Goal: Information Seeking & Learning: Learn about a topic

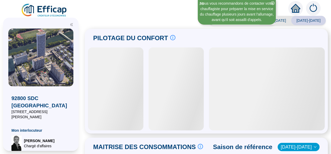
click at [297, 10] on icon "home" at bounding box center [295, 8] width 9 height 7
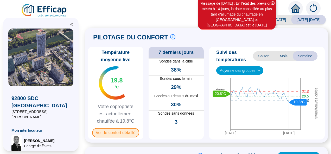
click at [126, 135] on span "Voir le confort détaillé" at bounding box center [115, 132] width 47 height 9
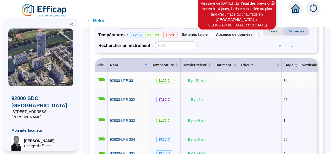
scroll to position [49, 0]
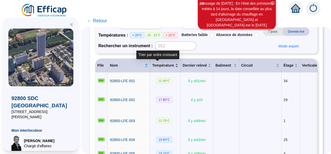
click at [158, 67] on span "Température" at bounding box center [163, 65] width 22 height 5
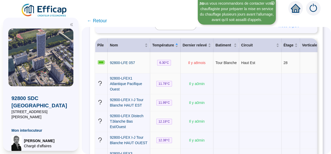
scroll to position [72, 0]
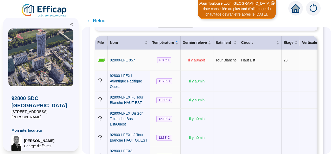
drag, startPoint x: 305, startPoint y: 1, endPoint x: 178, endPoint y: 77, distance: 148.0
click at [180, 71] on td "Il y a 8 mois" at bounding box center [196, 60] width 33 height 21
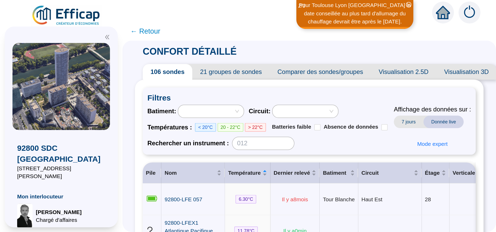
scroll to position [0, 0]
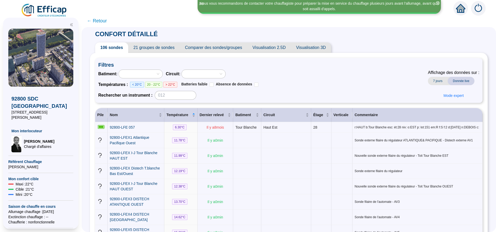
drag, startPoint x: 321, startPoint y: 1, endPoint x: 274, endPoint y: 32, distance: 56.5
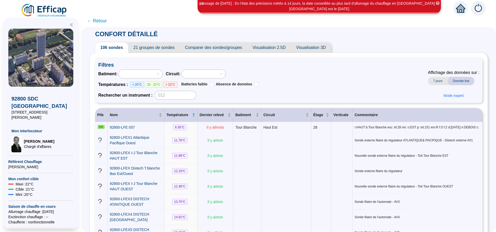
click at [155, 48] on span "21 groupes de sondes" at bounding box center [153, 47] width 51 height 10
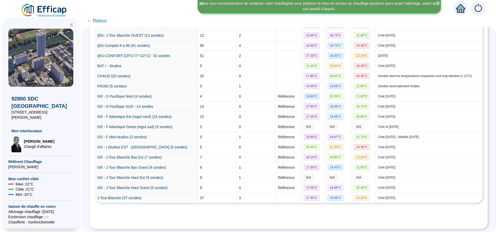
scroll to position [166, 0]
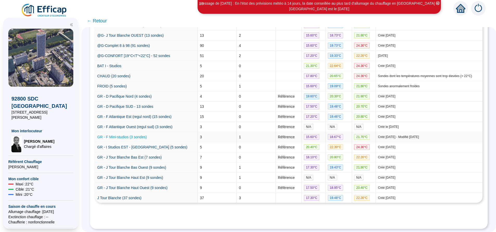
click at [136, 135] on link "GR - F Mini-studios (3 sondes)" at bounding box center [122, 137] width 50 height 4
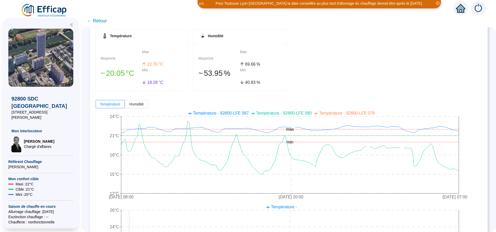
scroll to position [55, 0]
click at [102, 24] on span "← Retour" at bounding box center [97, 20] width 20 height 7
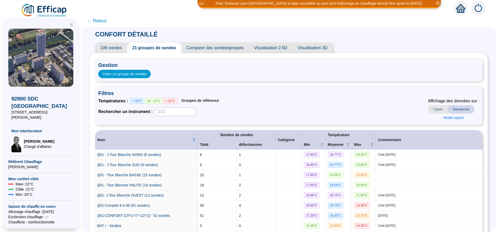
click at [122, 49] on span "106 sondes" at bounding box center [111, 48] width 32 height 10
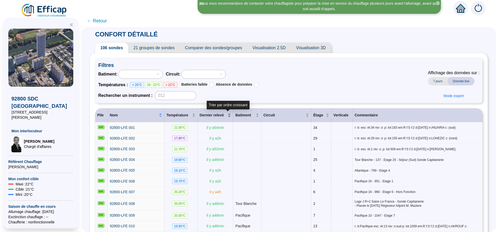
click at [222, 114] on span "Dernier relevé" at bounding box center [213, 114] width 27 height 5
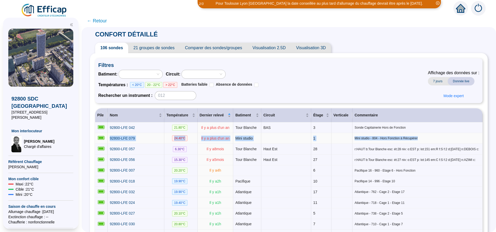
drag, startPoint x: 420, startPoint y: 139, endPoint x: 112, endPoint y: 137, distance: 308.4
click at [112, 137] on tr "92800-LFE 079 24.40 °C Il y a plus d'un an Mini studio 1 Mini studio - 804 - Ho…" at bounding box center [288, 138] width 387 height 11
click at [108, 137] on td at bounding box center [101, 138] width 12 height 11
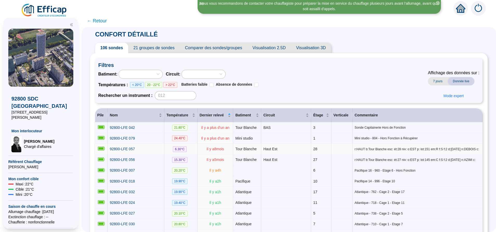
drag, startPoint x: 469, startPoint y: 146, endPoint x: 274, endPoint y: 150, distance: 195.3
click at [274, 150] on tr "92800-LFE 057 6.30 °C Il y a 8 mois Tour Blanche Haut Est 28 r:HAUT b:Tour Blan…" at bounding box center [288, 149] width 387 height 11
drag, startPoint x: 473, startPoint y: 157, endPoint x: 116, endPoint y: 160, distance: 356.7
click at [116, 154] on tr "92800-LFE 056 15.30 °C Il y a 5 mois Tour Blanche Haut Est 27 r:HAUT b:Tour Bla…" at bounding box center [288, 159] width 387 height 11
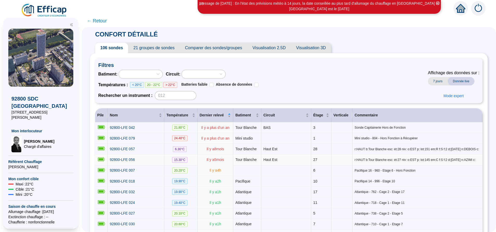
drag, startPoint x: 116, startPoint y: 160, endPoint x: 151, endPoint y: 158, distance: 34.6
click at [151, 154] on div "92800-LFE 056" at bounding box center [136, 159] width 52 height 5
drag, startPoint x: 239, startPoint y: 170, endPoint x: 221, endPoint y: 171, distance: 18.0
click at [221, 154] on td "Il y a 4 h" at bounding box center [216, 170] width 36 height 11
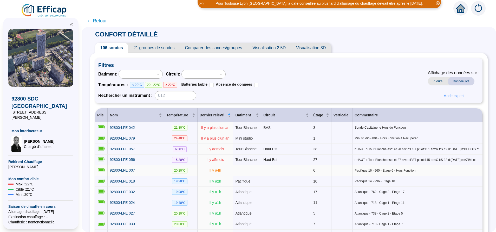
click at [330, 154] on span "Pacifique 16 - 960 - Etage 6 - Hors Fonction" at bounding box center [418, 170] width 126 height 4
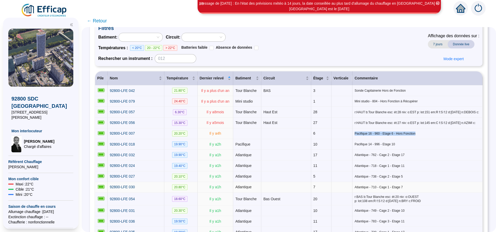
scroll to position [78, 0]
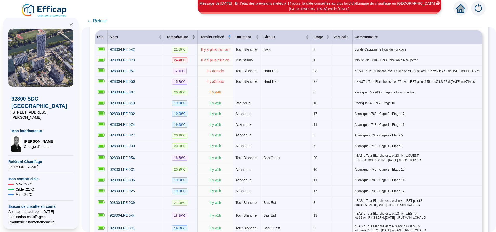
click at [194, 40] on div "Température" at bounding box center [180, 36] width 29 height 5
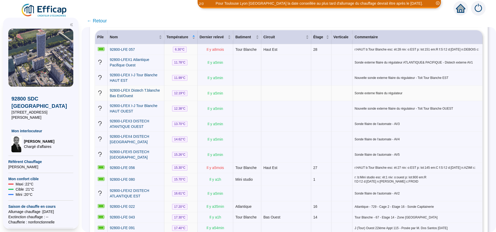
scroll to position [117, 0]
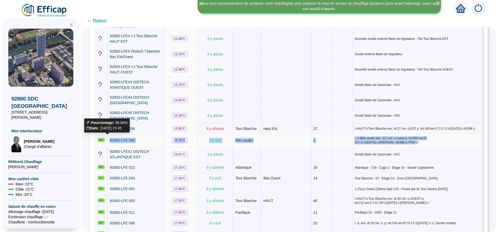
drag, startPoint x: 473, startPoint y: 138, endPoint x: 108, endPoint y: 138, distance: 364.5
click at [108, 138] on tr "92800-LFE 080 15.70 °C Il y a 1 h Mini studio 1 r: b:Mini studio esc: ét:1 niv:…" at bounding box center [288, 140] width 387 height 13
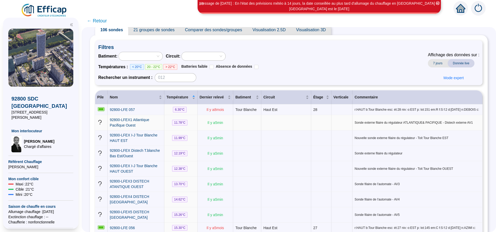
scroll to position [0, 0]
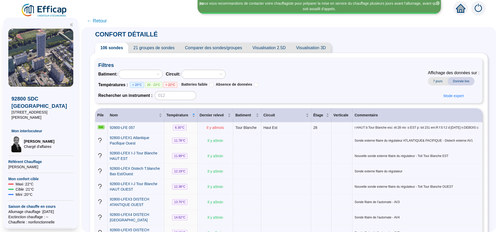
click at [165, 48] on span "21 groupes de sondes" at bounding box center [153, 48] width 51 height 10
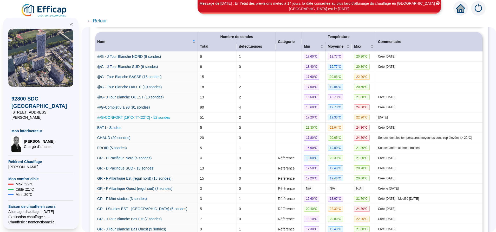
scroll to position [88, 0]
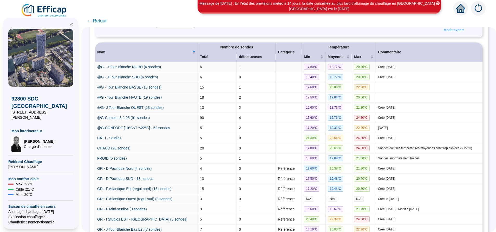
click at [147, 64] on td "@G - J Tour Blanche NORD (6 sondes)" at bounding box center [146, 67] width 103 height 10
click at [147, 66] on link "@G - J Tour Blanche NORD (6 sondes)" at bounding box center [129, 67] width 64 height 4
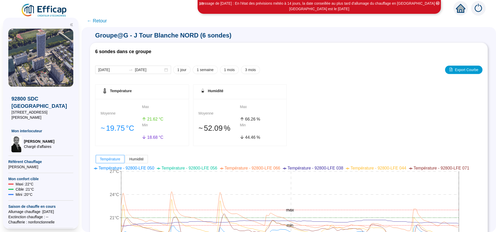
click at [101, 20] on span "← Retour" at bounding box center [97, 20] width 20 height 7
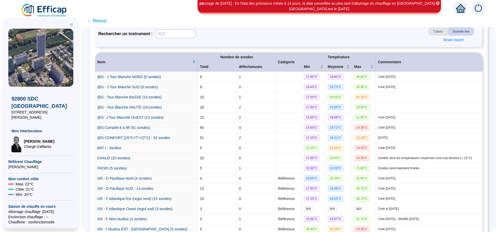
scroll to position [10, 0]
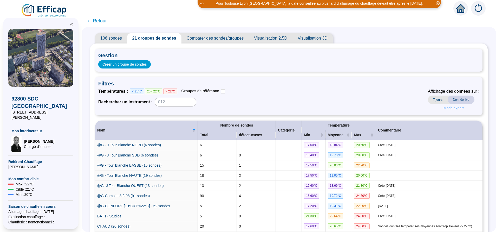
click at [330, 108] on span "Mode expert" at bounding box center [454, 107] width 20 height 5
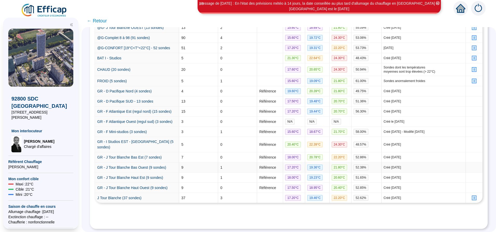
scroll to position [189, 0]
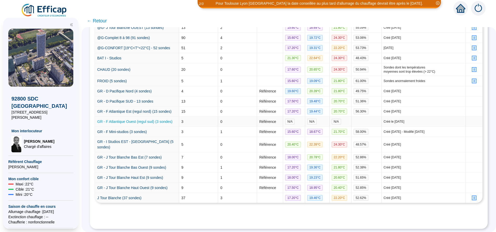
click at [147, 119] on link "GR - F Atlantique Ouest (regul sud) (3 sondes)" at bounding box center [134, 121] width 75 height 4
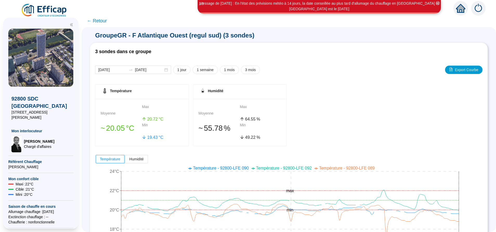
click at [107, 22] on span "← Retour" at bounding box center [97, 20] width 20 height 7
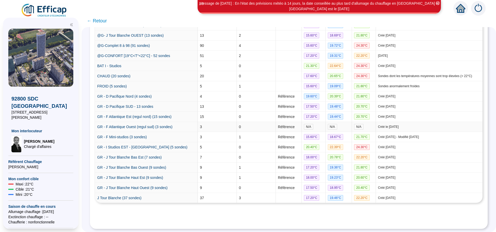
scroll to position [166, 0]
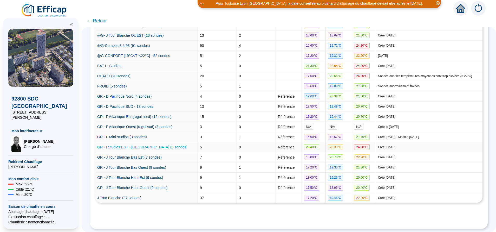
click at [142, 145] on link "GR - I Studios EST - [GEOGRAPHIC_DATA] (5 sondes)" at bounding box center [142, 147] width 90 height 4
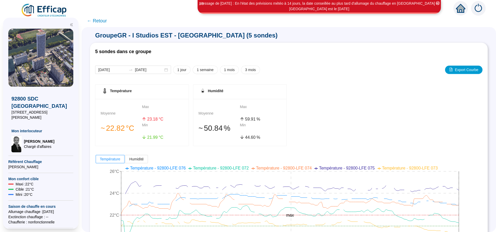
click at [107, 21] on span "← Retour" at bounding box center [97, 20] width 20 height 7
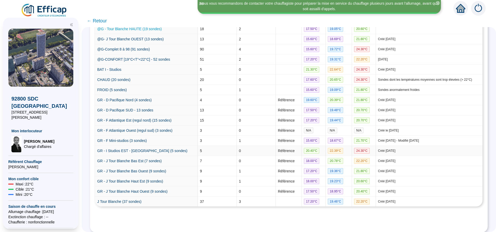
scroll to position [166, 0]
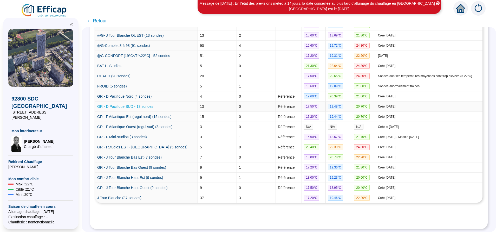
click at [136, 104] on link "GR - D Pacifique SUD - 13 sondes" at bounding box center [125, 106] width 56 height 4
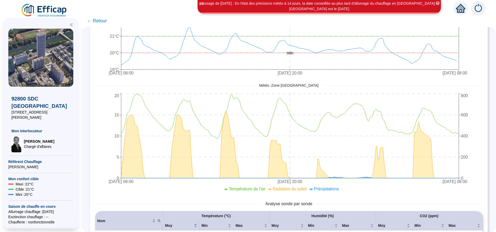
scroll to position [258, 0]
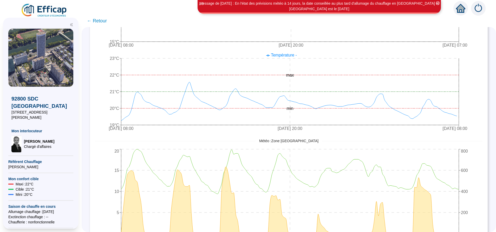
click at [105, 20] on span "← Retour" at bounding box center [97, 20] width 20 height 7
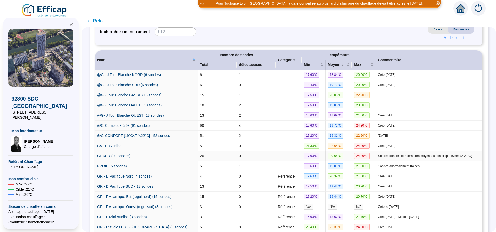
scroll to position [117, 0]
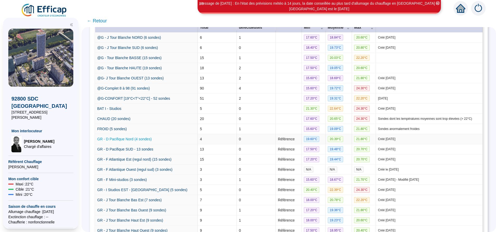
click at [134, 140] on link "GR - D Pacifique Nord (4 sondes)" at bounding box center [124, 139] width 54 height 4
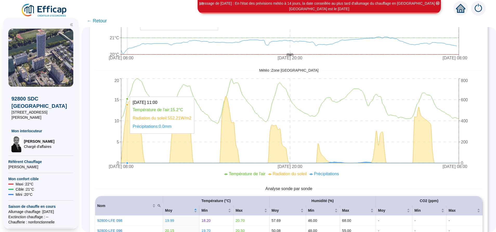
scroll to position [315, 0]
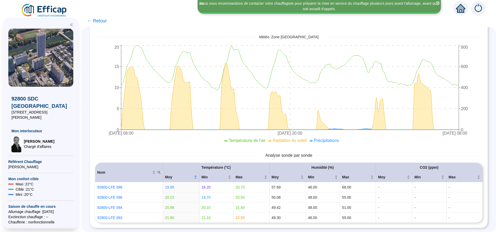
click at [106, 22] on span "← Retour" at bounding box center [97, 20] width 20 height 7
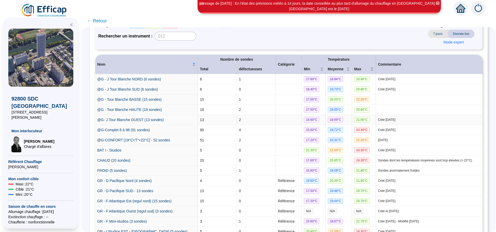
scroll to position [78, 0]
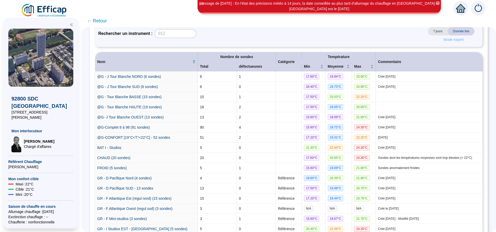
click at [330, 42] on button "Mode expert" at bounding box center [453, 39] width 29 height 8
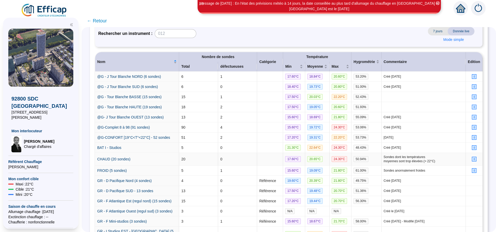
click at [330, 154] on icon "profile" at bounding box center [474, 159] width 4 height 4
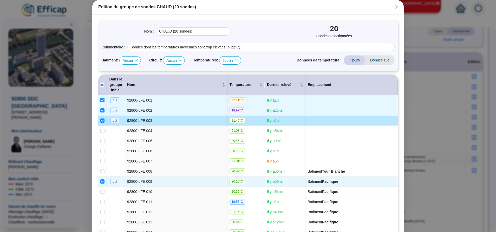
scroll to position [0, 0]
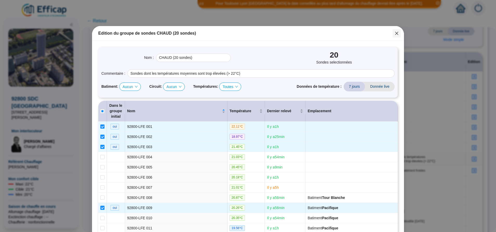
click at [330, 35] on button "Close" at bounding box center [397, 33] width 8 height 8
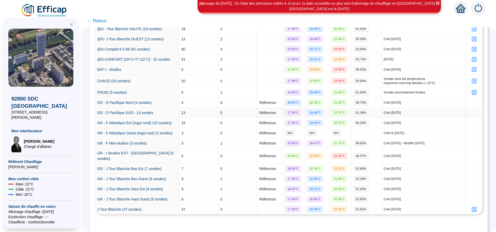
scroll to position [189, 0]
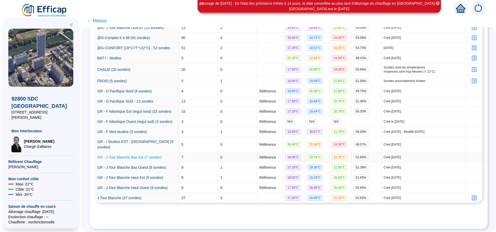
click at [151, 154] on link "GR - J Tour Blanche Bas Est (7 sondes)" at bounding box center [129, 157] width 64 height 4
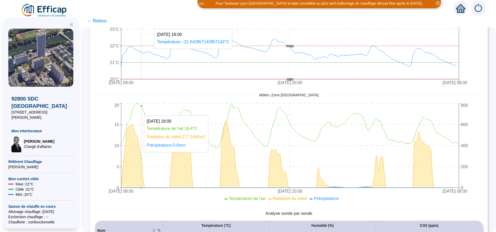
scroll to position [361, 0]
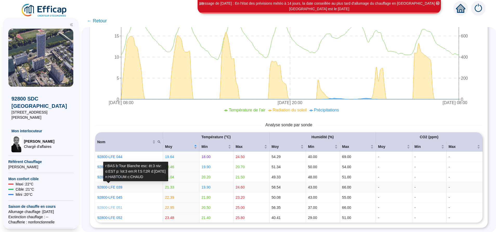
drag, startPoint x: 114, startPoint y: 202, endPoint x: 114, endPoint y: 205, distance: 3.4
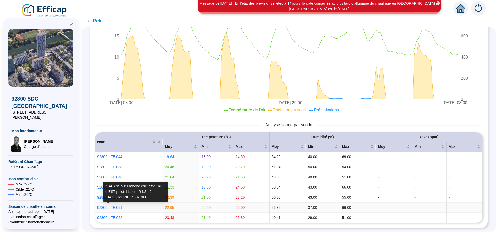
drag, startPoint x: 114, startPoint y: 205, endPoint x: 94, endPoint y: 192, distance: 23.2
click at [94, 154] on div "Groupe GR - J Tour Blanche Bas Est (7 sondes) 7 sondes dans ce groupe 2025-09-2…" at bounding box center [289, 129] width 414 height 205
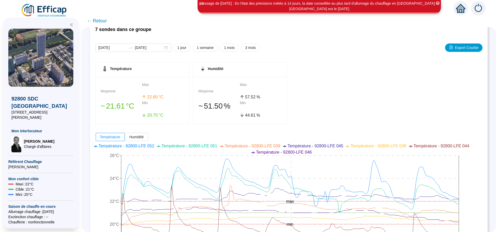
scroll to position [0, 0]
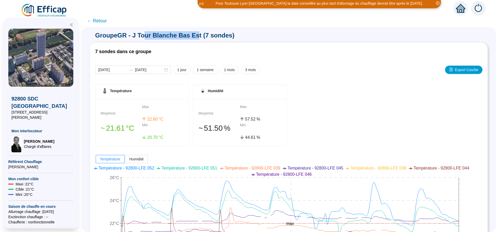
drag, startPoint x: 152, startPoint y: 38, endPoint x: 201, endPoint y: 37, distance: 49.1
click at [201, 37] on span "Groupe GR - J Tour Blanche Bas Est (7 sondes)" at bounding box center [289, 35] width 398 height 8
click at [202, 37] on span "Groupe GR - J Tour Blanche Bas Est (7 sondes)" at bounding box center [289, 35] width 398 height 8
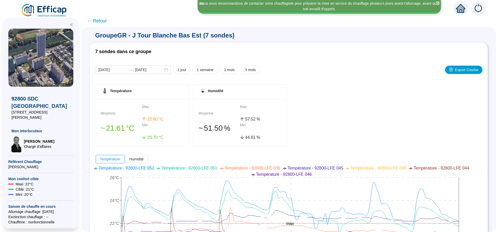
click at [105, 22] on span "← Retour" at bounding box center [97, 20] width 20 height 7
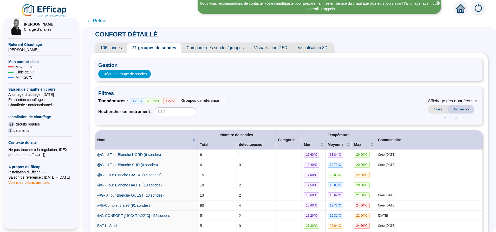
click at [330, 115] on span "Mode expert" at bounding box center [454, 117] width 20 height 5
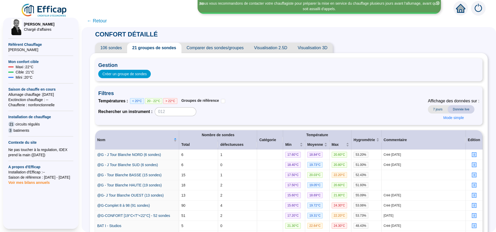
scroll to position [189, 0]
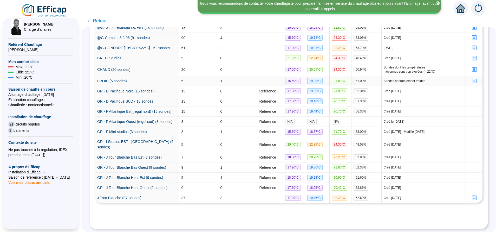
click at [330, 78] on icon "profile" at bounding box center [474, 80] width 5 height 5
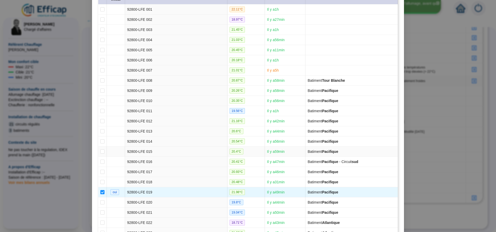
scroll to position [156, 0]
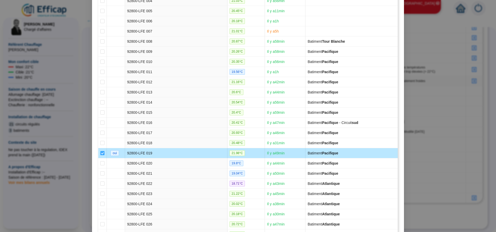
click at [100, 151] on label at bounding box center [102, 152] width 4 height 5
click at [100, 151] on input "checkbox" at bounding box center [102, 153] width 4 height 4
checkbox input "false"
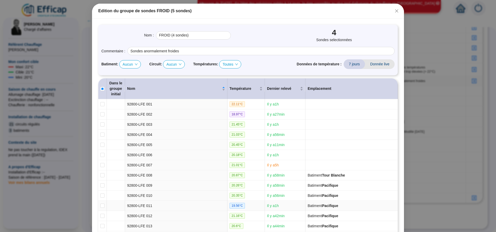
scroll to position [0, 0]
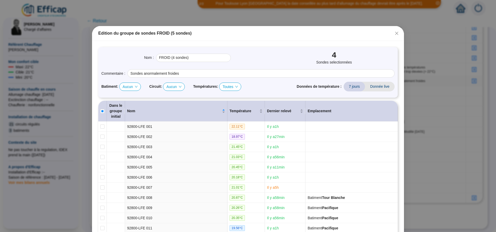
click at [330, 34] on span "Fermer" at bounding box center [397, 33] width 8 height 4
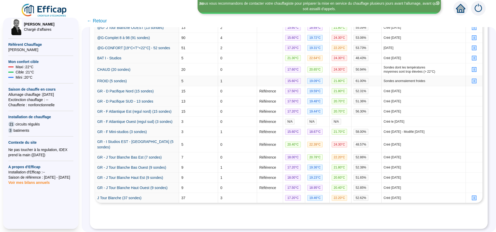
click at [330, 80] on icon "profile" at bounding box center [474, 81] width 2 height 2
type input "FROID (5 sondes)"
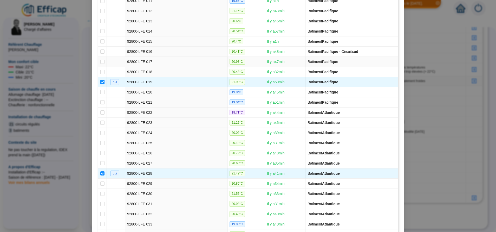
scroll to position [234, 0]
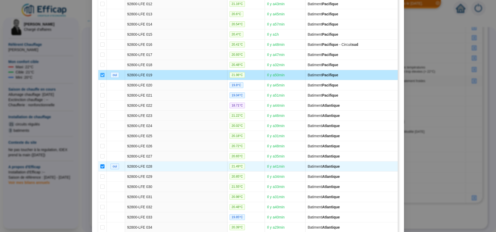
click at [100, 74] on input "checkbox" at bounding box center [102, 75] width 4 height 4
checkbox input "false"
type input "FROID (4 sondes)"
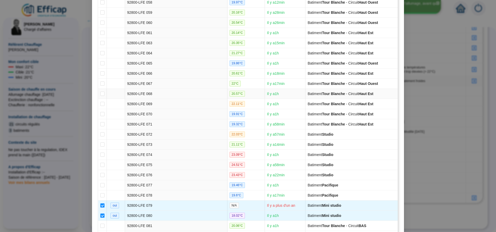
scroll to position [990, 0]
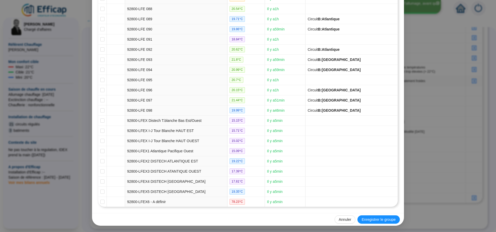
click at [330, 154] on div "Annuler Enregistrer le groupe" at bounding box center [248, 219] width 312 height 13
click at [330, 154] on span "Enregistrer le groupe" at bounding box center [379, 219] width 34 height 5
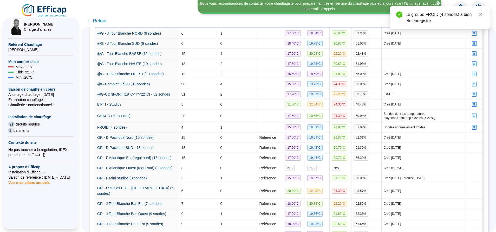
scroll to position [111, 0]
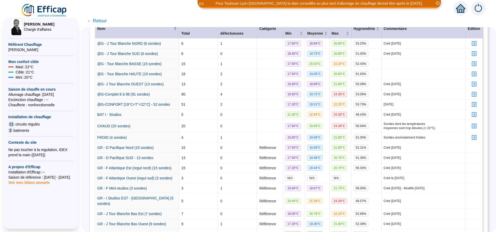
click at [103, 21] on span "← Retour" at bounding box center [97, 20] width 20 height 7
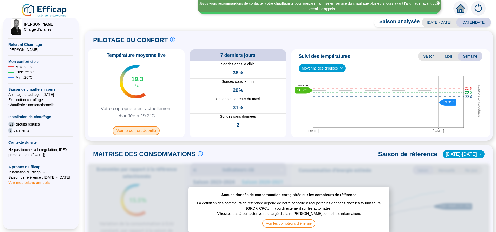
click at [152, 129] on span "Voir le confort détaillé" at bounding box center [136, 130] width 47 height 9
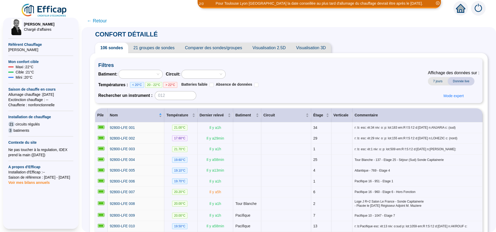
click at [156, 74] on div at bounding box center [138, 73] width 36 height 7
click at [149, 98] on div "Pacifique" at bounding box center [148, 101] width 42 height 8
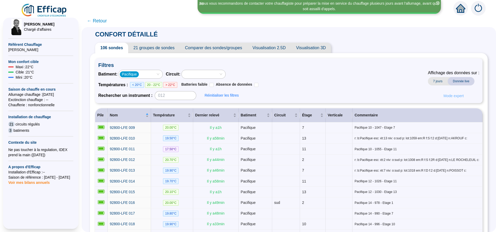
click at [330, 95] on span "Mode expert" at bounding box center [454, 95] width 20 height 5
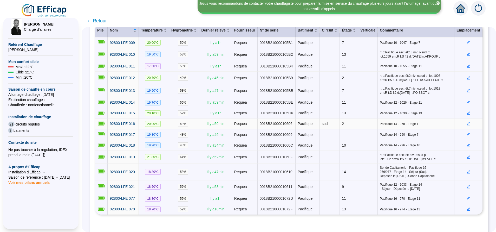
scroll to position [61, 0]
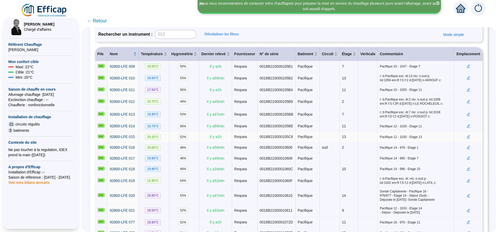
click at [330, 135] on icon "edit" at bounding box center [469, 137] width 4 height 4
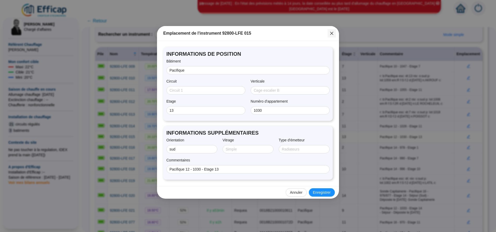
click at [330, 33] on icon "close" at bounding box center [332, 33] width 4 height 4
click at [330, 33] on div "Emplacement de l'instrument 92800-LFE 015 INFORMATIONS DE POSITION Bâtiment Pac…" at bounding box center [248, 116] width 496 height 232
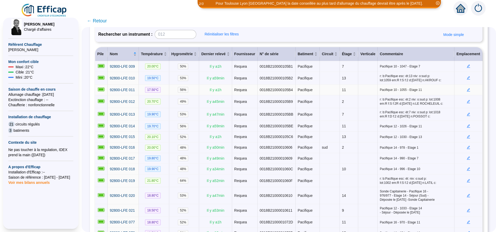
click at [330, 90] on icon "edit" at bounding box center [468, 89] width 3 height 3
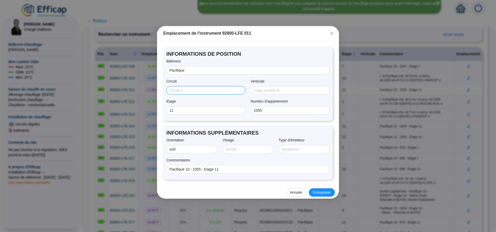
click at [196, 92] on input "Circuit" at bounding box center [206, 90] width 72 height 5
click at [330, 33] on icon "close" at bounding box center [332, 33] width 4 height 4
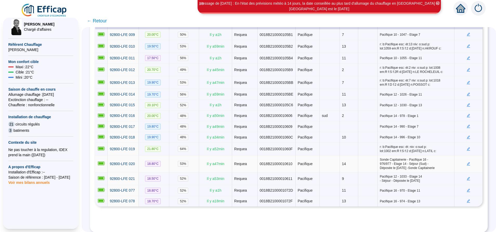
scroll to position [0, 0]
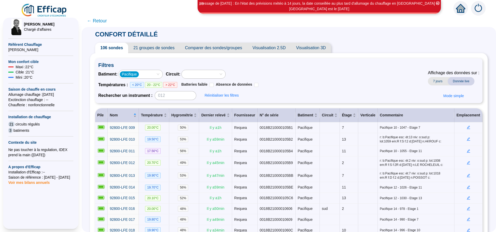
click at [169, 47] on span "21 groupes de sondes" at bounding box center [153, 48] width 51 height 10
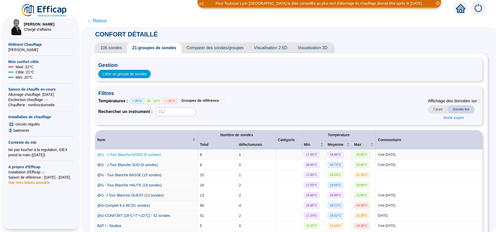
click at [143, 154] on link "@G - J Tour Blanche NORD (6 sondes)" at bounding box center [129, 154] width 64 height 4
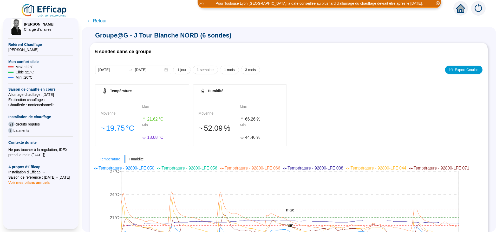
click at [106, 22] on span "← Retour" at bounding box center [97, 20] width 20 height 7
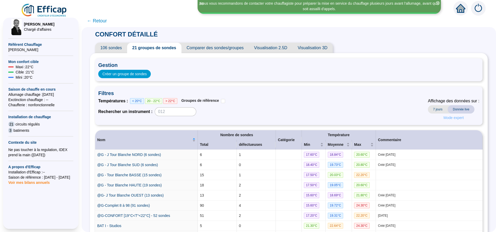
click at [330, 116] on span "Mode expert" at bounding box center [454, 117] width 20 height 5
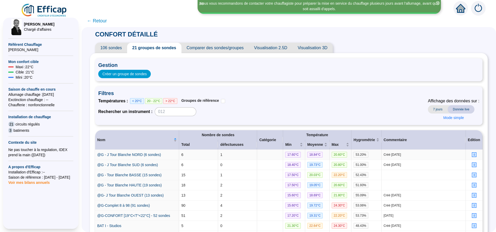
click at [330, 153] on icon "profile" at bounding box center [474, 155] width 4 height 4
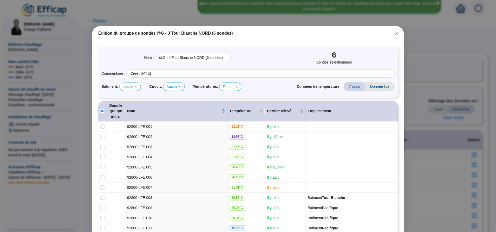
click at [132, 88] on span "Aucun" at bounding box center [130, 87] width 15 height 8
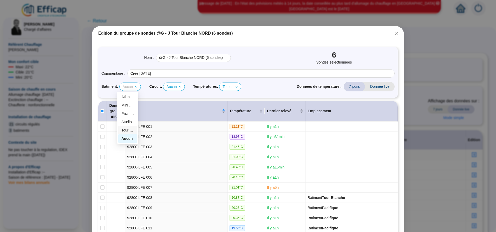
click at [127, 130] on div "Tour Blanche" at bounding box center [127, 129] width 13 height 5
checkbox input "true"
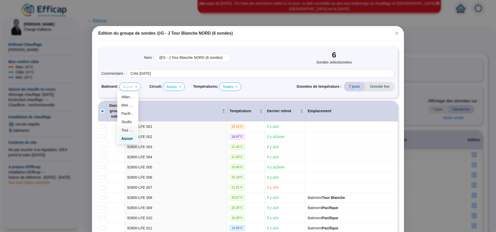
checkbox input "true"
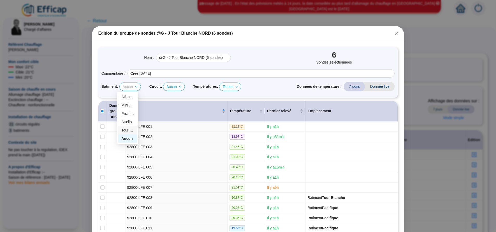
checkbox input "true"
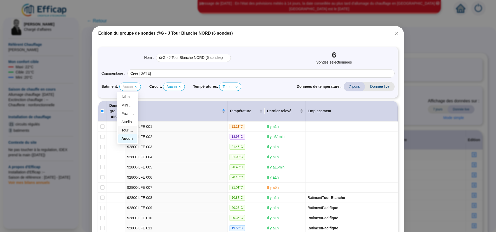
checkbox input "true"
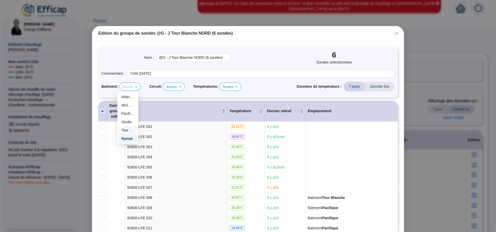
checkbox input "true"
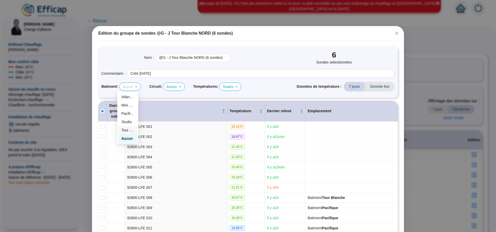
checkbox input "true"
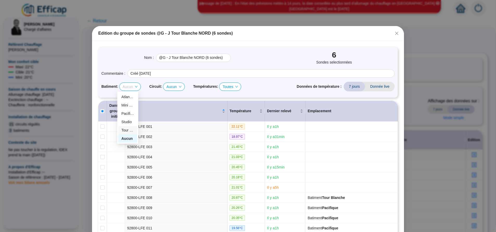
checkbox input "true"
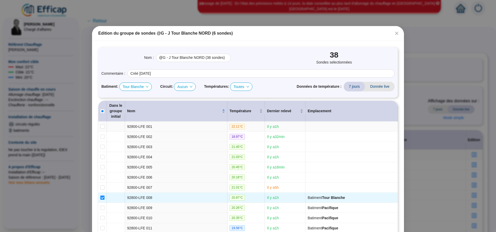
type input "@G - J Tour Blanche NORD (38 sondes)"
click at [141, 89] on span "Tour Blanche" at bounding box center [136, 87] width 26 height 8
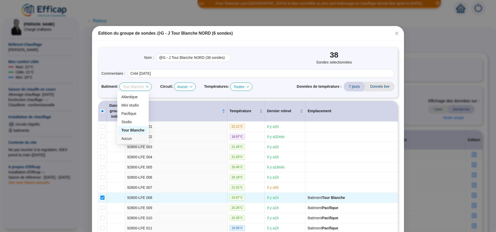
click at [133, 138] on div "Aucun" at bounding box center [132, 138] width 23 height 5
checkbox input "false"
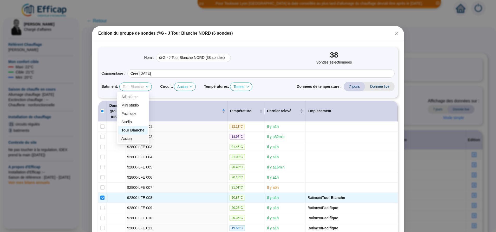
checkbox input "false"
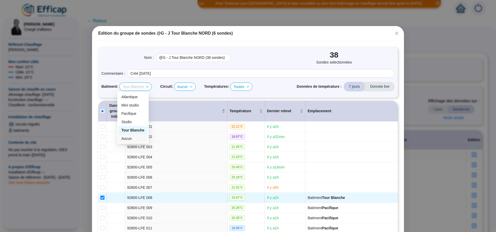
checkbox input "false"
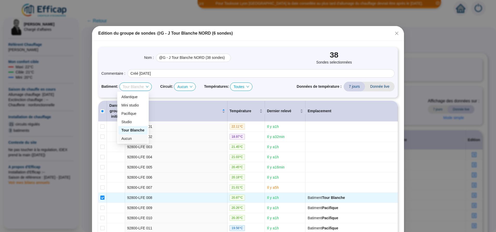
checkbox input "false"
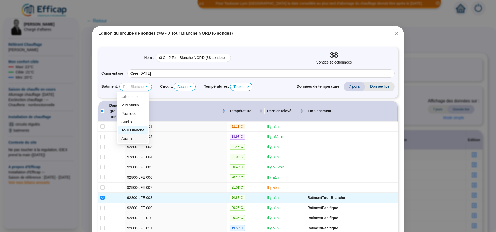
checkbox input "false"
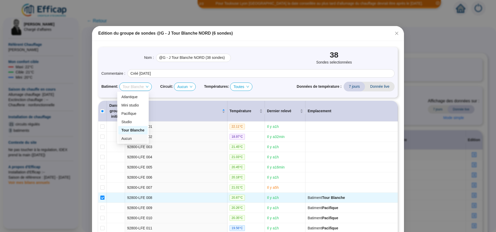
checkbox input "false"
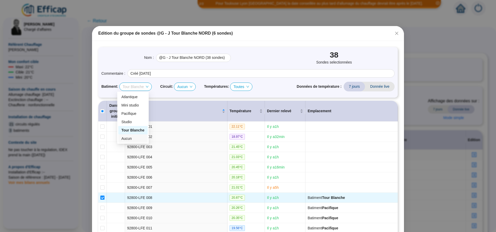
checkbox input "false"
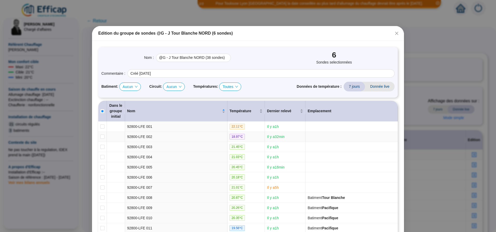
type input "@G - J Tour Blanche NORD (6 sondes)"
click at [135, 86] on icon "down" at bounding box center [136, 86] width 3 height 3
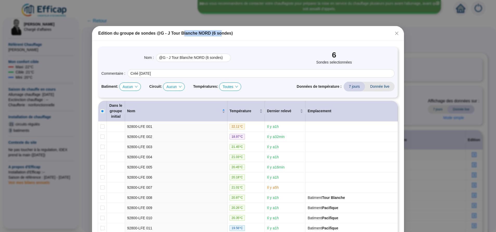
drag, startPoint x: 175, startPoint y: 35, endPoint x: 211, endPoint y: 32, distance: 36.0
click at [211, 32] on div "Edition du groupe de sondes @G - J Tour Blanche NORD (6 sondes)" at bounding box center [248, 33] width 300 height 6
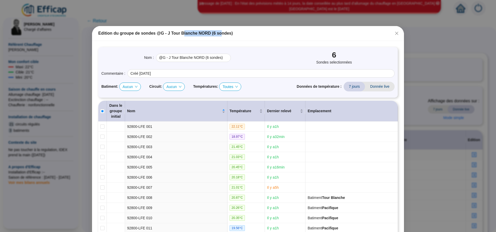
click at [131, 87] on span "Aucun" at bounding box center [130, 87] width 15 height 8
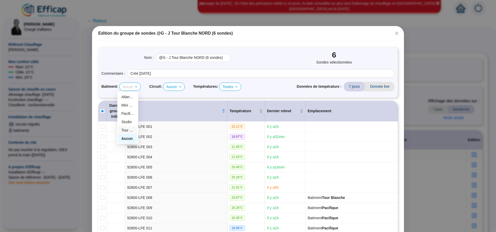
click at [129, 129] on div "Tour Blanche" at bounding box center [127, 129] width 13 height 5
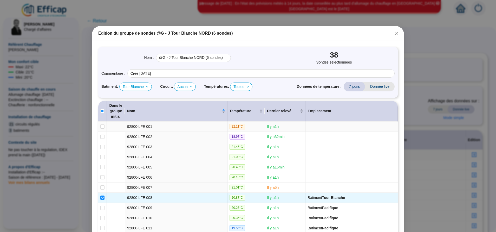
checkbox input "true"
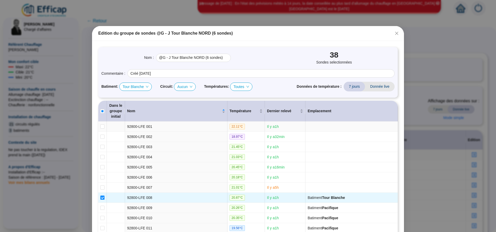
checkbox input "true"
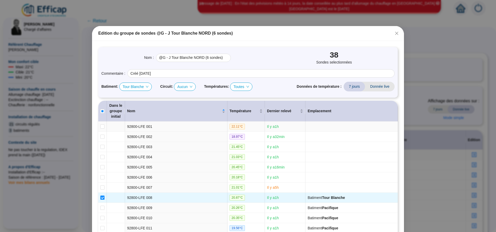
checkbox input "true"
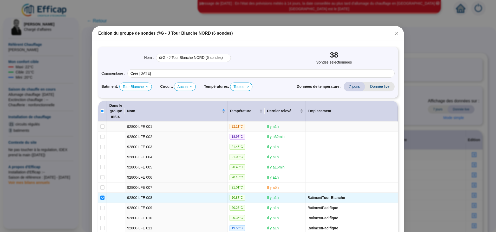
checkbox input "true"
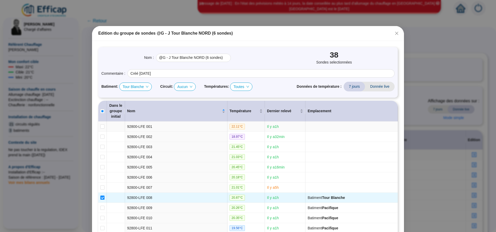
checkbox input "true"
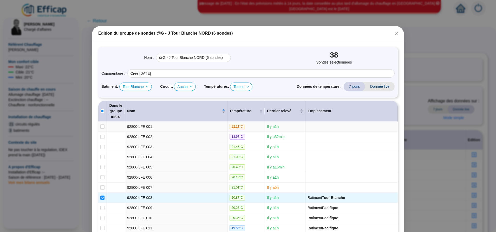
checkbox input "true"
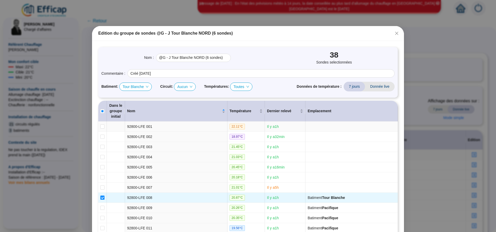
checkbox input "true"
type input "@G - J Tour Blanche NORD (38 sondes)"
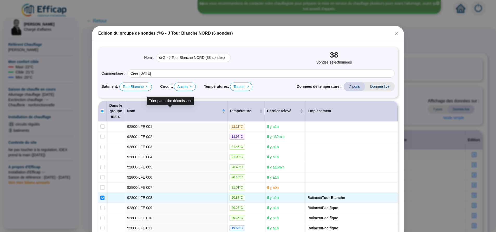
click at [134, 89] on span "Tour Blanche" at bounding box center [136, 87] width 26 height 8
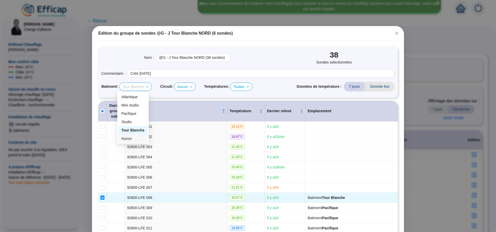
click at [129, 136] on div "Aucun" at bounding box center [132, 138] width 23 height 5
checkbox input "false"
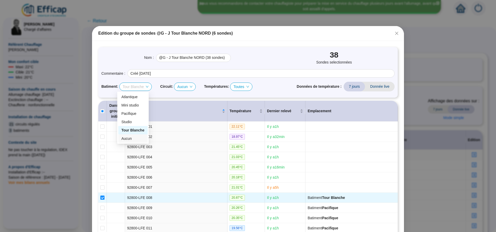
checkbox input "false"
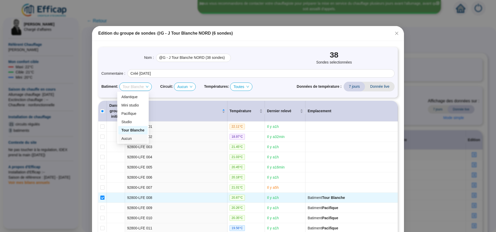
checkbox input "false"
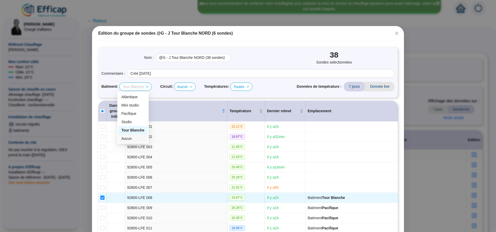
checkbox input "false"
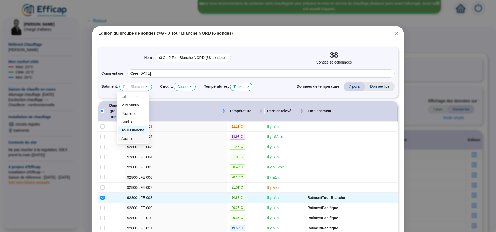
checkbox input "false"
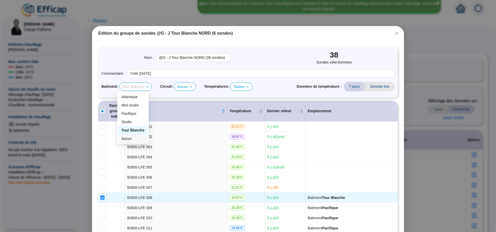
checkbox input "false"
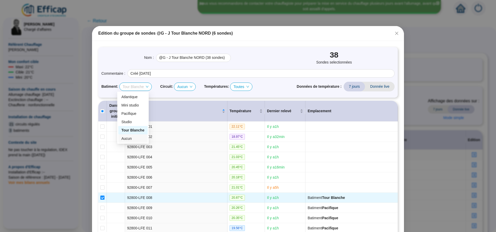
checkbox input "false"
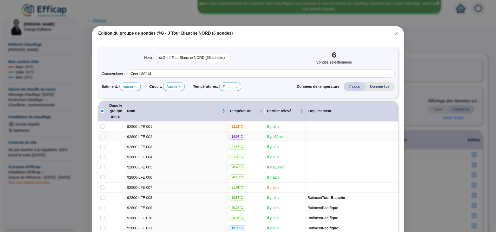
type input "@G - J Tour Blanche NORD (6 sondes)"
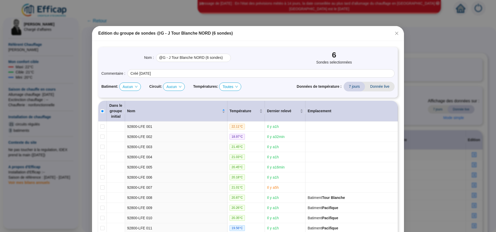
click at [330, 32] on span "Fermer" at bounding box center [397, 33] width 8 height 4
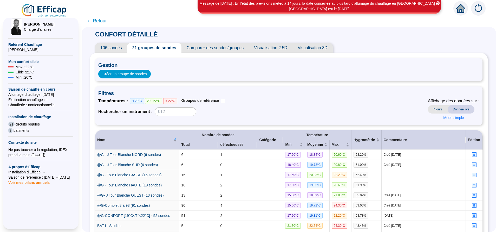
scroll to position [117, 0]
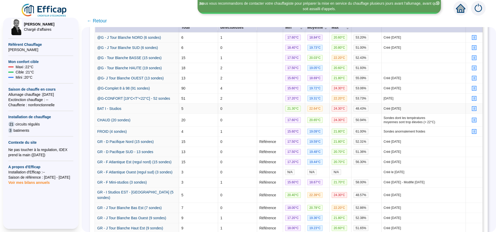
click at [330, 109] on icon "profile" at bounding box center [474, 108] width 2 height 2
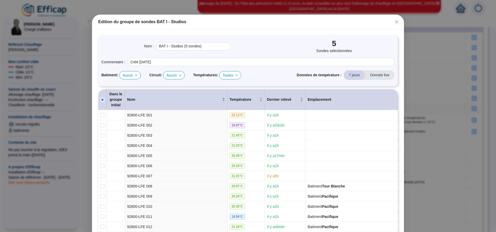
scroll to position [0, 0]
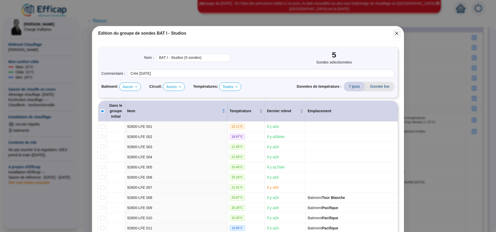
click at [330, 32] on icon "close" at bounding box center [397, 33] width 4 height 4
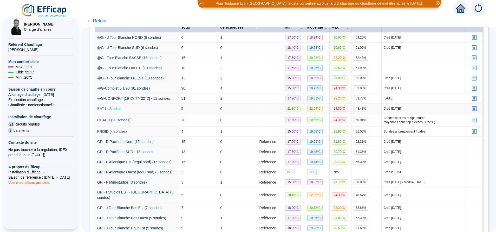
click at [121, 110] on link "BAT I - Studios" at bounding box center [109, 108] width 24 height 4
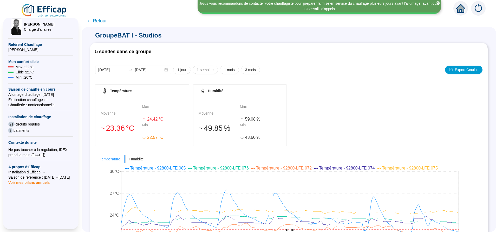
click at [107, 21] on span "← Retour" at bounding box center [97, 20] width 20 height 7
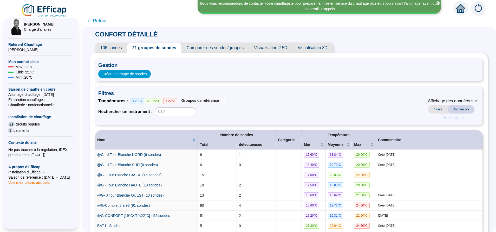
click at [330, 118] on span "Mode expert" at bounding box center [454, 117] width 20 height 5
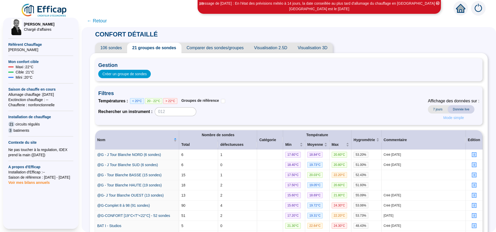
scroll to position [78, 0]
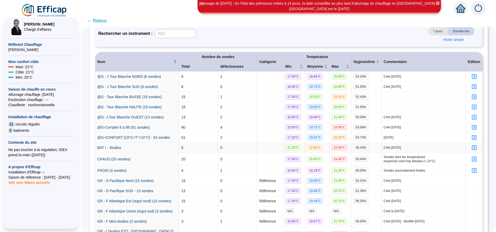
click at [330, 149] on icon "profile" at bounding box center [474, 148] width 4 height 4
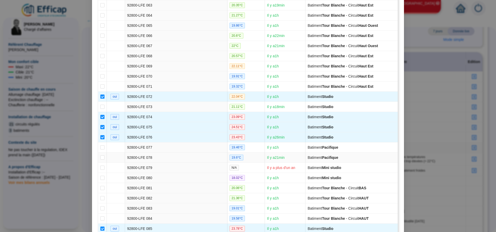
scroll to position [741, 0]
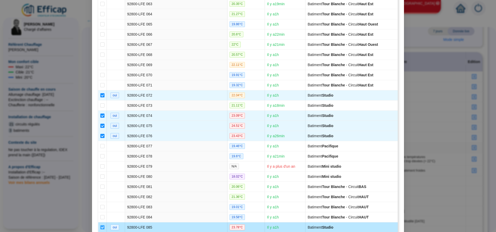
click at [101, 154] on input "checkbox" at bounding box center [102, 227] width 4 height 4
checkbox input "false"
type input "BAT I - Studios (4 sondes)"
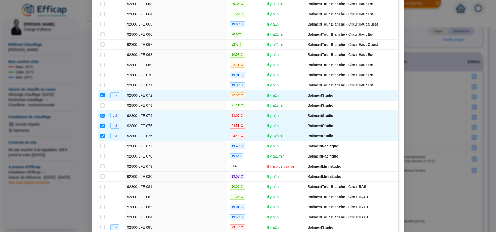
scroll to position [990, 0]
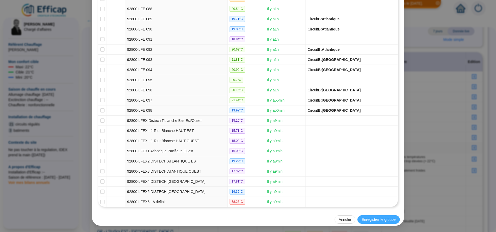
click at [330, 154] on span "Enregistrer le groupe" at bounding box center [379, 219] width 34 height 5
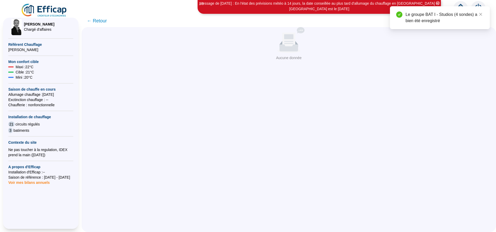
click at [106, 23] on span "← Retour" at bounding box center [97, 20] width 20 height 7
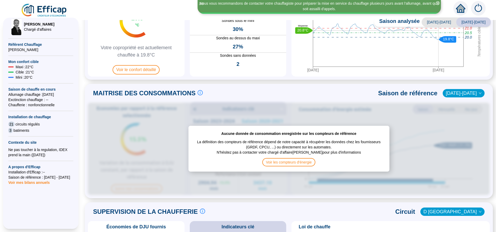
scroll to position [5, 0]
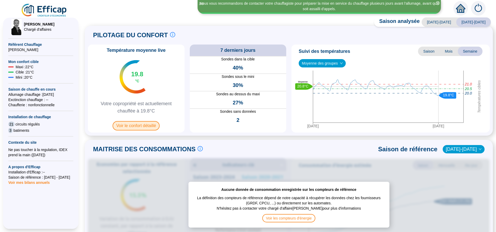
click at [149, 124] on span "Voir le confort détaillé" at bounding box center [136, 125] width 47 height 9
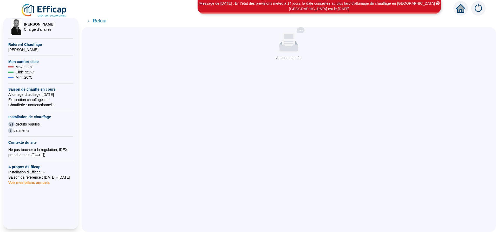
click at [107, 21] on span "← Retour" at bounding box center [97, 20] width 20 height 7
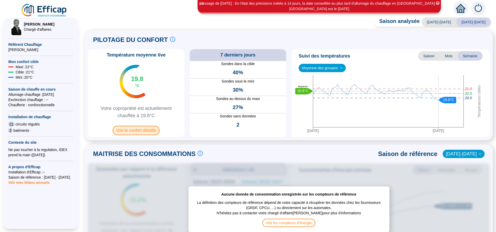
click at [160, 131] on span "Voir le confort détaillé" at bounding box center [136, 130] width 47 height 9
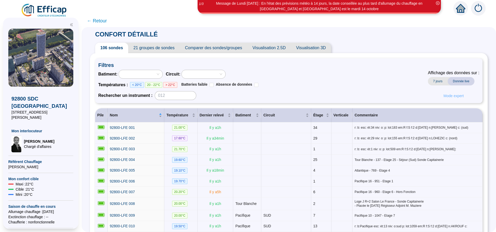
click at [449, 96] on span "Mode expert" at bounding box center [454, 95] width 20 height 5
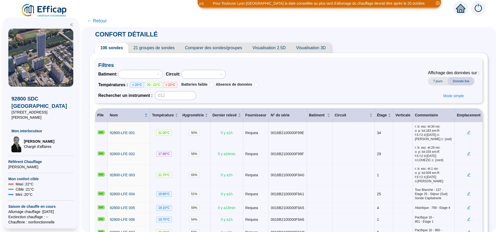
click at [152, 44] on span "21 groupes de sondes" at bounding box center [153, 48] width 51 height 10
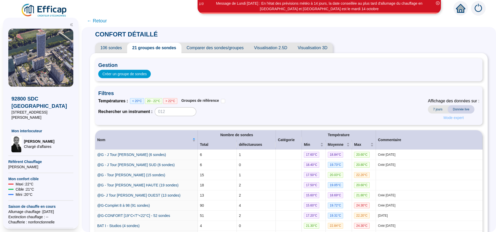
click at [462, 118] on button "Mode expert" at bounding box center [453, 117] width 29 height 8
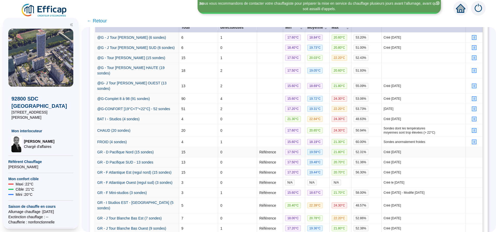
scroll to position [189, 0]
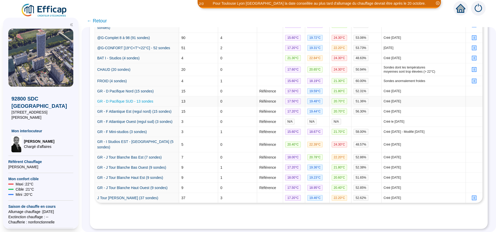
click at [121, 99] on link "GR - D Pacifique SUD - 13 sondes" at bounding box center [125, 101] width 56 height 4
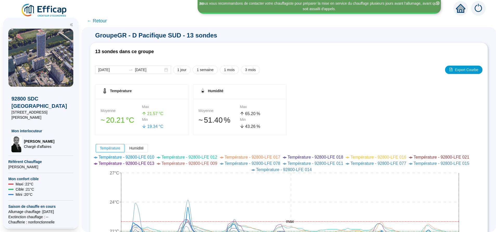
click at [98, 19] on span "← Retour" at bounding box center [97, 20] width 20 height 7
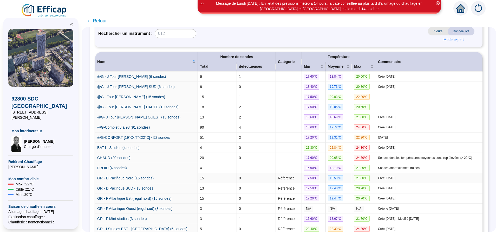
scroll to position [117, 0]
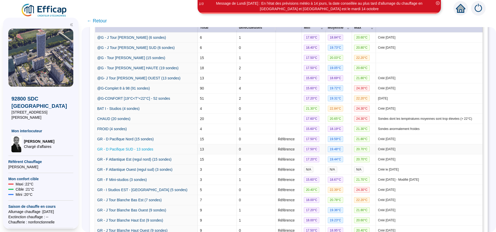
click at [145, 148] on link "GR - D Pacifique SUD - 13 sondes" at bounding box center [125, 149] width 56 height 4
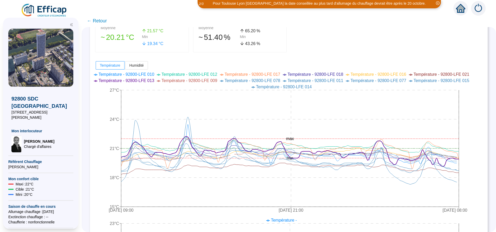
scroll to position [14, 0]
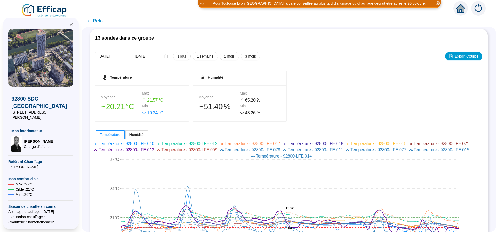
click at [107, 21] on span "← Retour" at bounding box center [97, 20] width 20 height 7
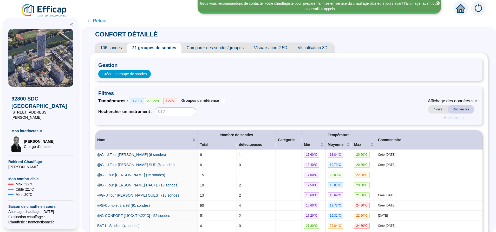
click at [447, 117] on span "Mode expert" at bounding box center [454, 117] width 20 height 5
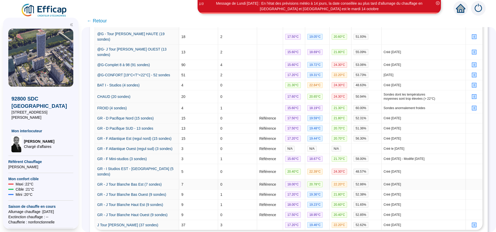
scroll to position [189, 0]
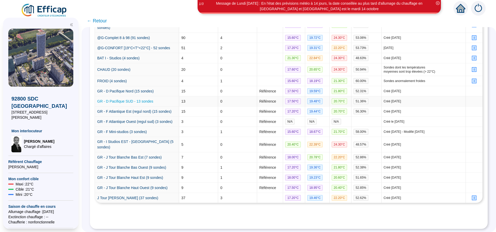
click at [134, 99] on link "GR - D Pacifique SUD - 13 sondes" at bounding box center [125, 101] width 56 height 4
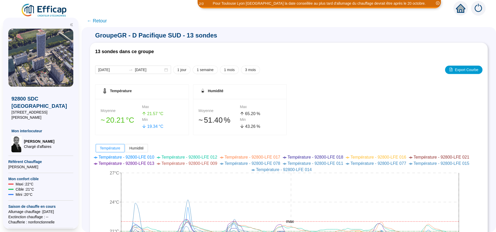
click at [102, 19] on span "← Retour" at bounding box center [97, 20] width 20 height 7
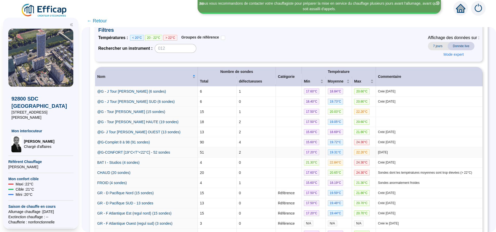
scroll to position [49, 0]
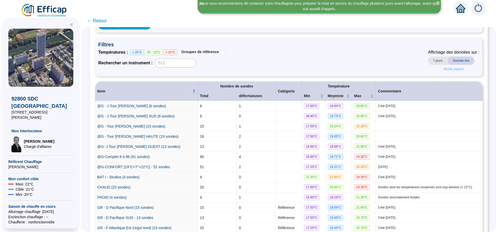
click at [459, 69] on button "Mode expert" at bounding box center [453, 69] width 29 height 8
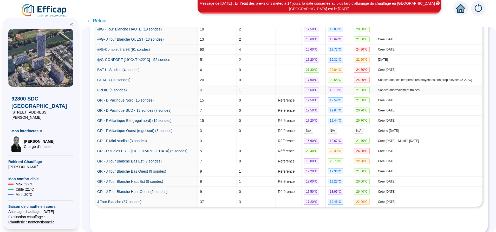
scroll to position [156, 0]
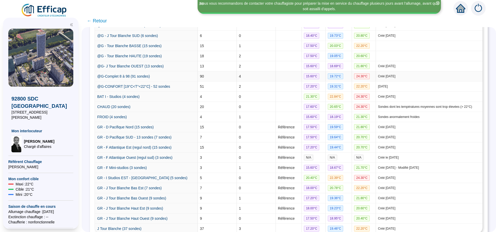
scroll to position [117, 0]
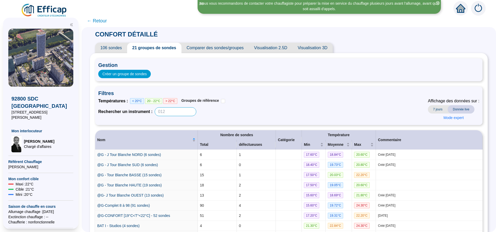
click at [191, 112] on input at bounding box center [176, 111] width 42 height 9
click at [225, 99] on input "Groupes de référence" at bounding box center [223, 101] width 4 height 4
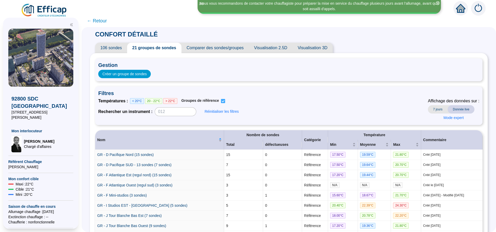
click at [225, 99] on input "Groupes de référence" at bounding box center [223, 101] width 4 height 4
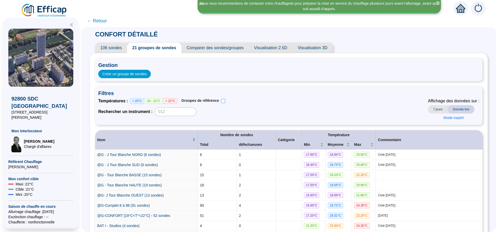
click at [225, 99] on input "Groupes de référence" at bounding box center [223, 101] width 4 height 4
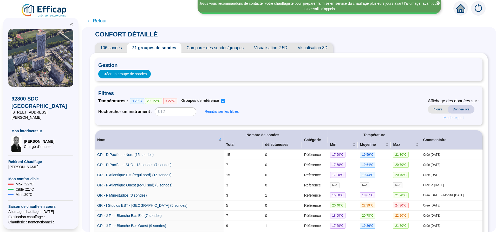
click at [458, 116] on span "Mode expert" at bounding box center [454, 117] width 20 height 5
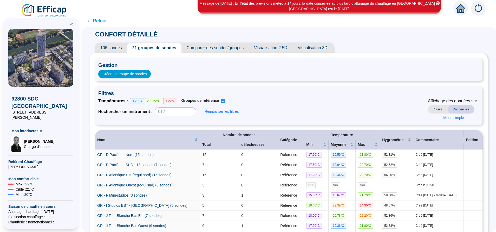
click at [164, 51] on span "21 groupes de sondes" at bounding box center [154, 48] width 54 height 10
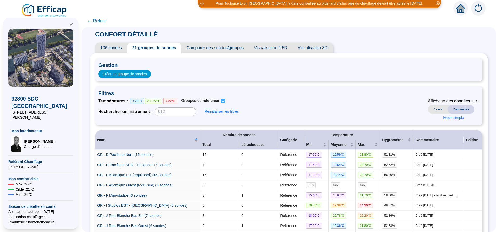
click at [225, 101] on input "Groupes de référence" at bounding box center [223, 101] width 4 height 4
checkbox input "false"
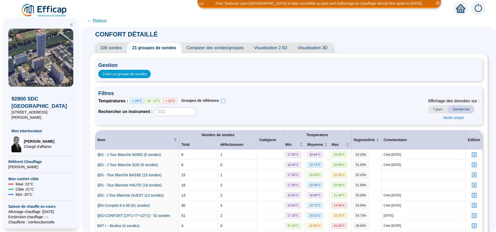
scroll to position [117, 0]
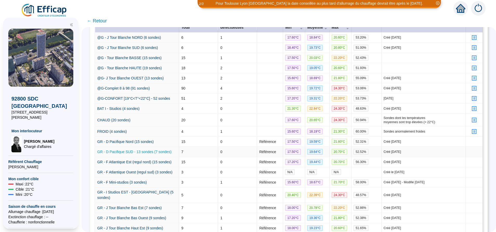
click at [137, 154] on link "GR - D Pacifique SUD - 13 sondes (7 sondes)" at bounding box center [134, 151] width 74 height 4
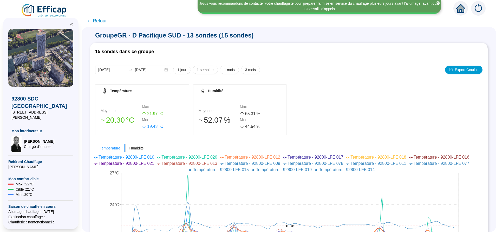
click at [107, 22] on span "← Retour" at bounding box center [97, 20] width 20 height 7
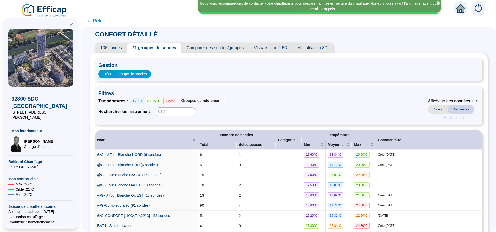
click at [444, 116] on span "Mode expert" at bounding box center [454, 117] width 20 height 5
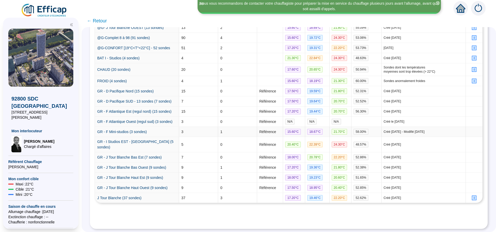
scroll to position [155, 0]
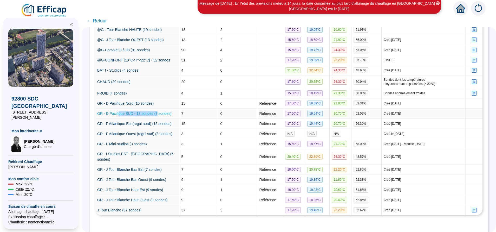
drag, startPoint x: 164, startPoint y: 119, endPoint x: 124, endPoint y: 119, distance: 40.3
click at [124, 119] on td "GR - D Pacifique SUD - 13 sondes (7 sondes)" at bounding box center [137, 113] width 84 height 10
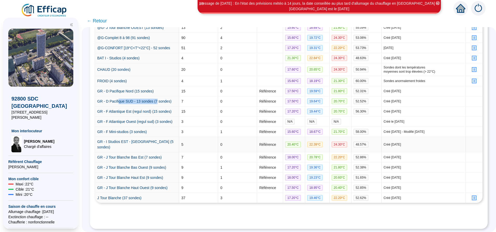
scroll to position [194, 0]
click at [238, 127] on td "1" at bounding box center [237, 132] width 39 height 10
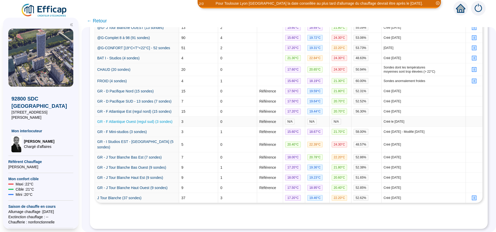
click at [125, 119] on link "GR - F Atlantique Ouest (regul sud) (3 sondes)" at bounding box center [134, 121] width 75 height 4
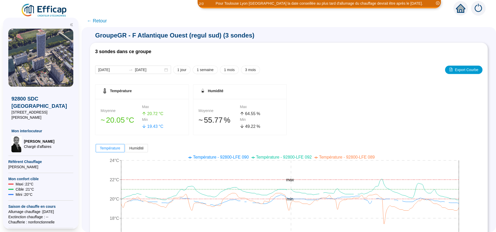
click at [107, 23] on span "← Retour" at bounding box center [97, 20] width 20 height 7
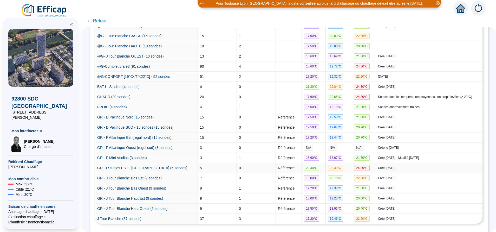
scroll to position [156, 0]
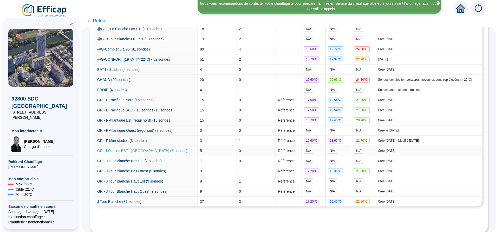
click at [155, 151] on link "GR - I Studios EST - [GEOGRAPHIC_DATA] (5 sondes)" at bounding box center [142, 150] width 90 height 4
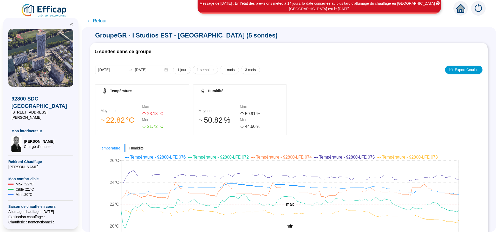
click at [98, 22] on span "← Retour" at bounding box center [97, 20] width 20 height 7
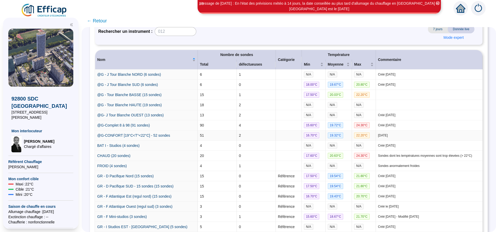
scroll to position [10, 0]
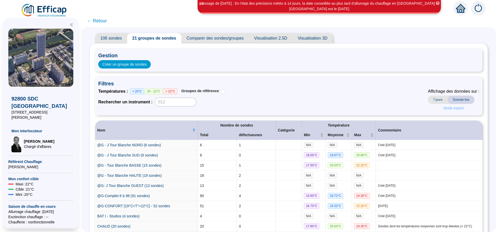
click at [456, 105] on span "Mode expert" at bounding box center [454, 107] width 20 height 5
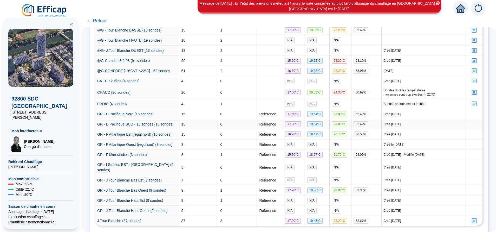
scroll to position [116, 0]
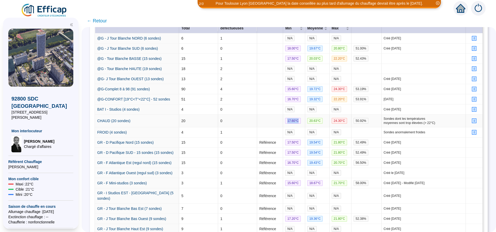
drag, startPoint x: 301, startPoint y: 123, endPoint x: 276, endPoint y: 125, distance: 24.7
click at [276, 125] on tr "CHAUD (20 sondes) 20 0 17.60 °C 20.63 °C 24.30 °C 50.92 % Sondes dont les tempé…" at bounding box center [288, 120] width 387 height 13
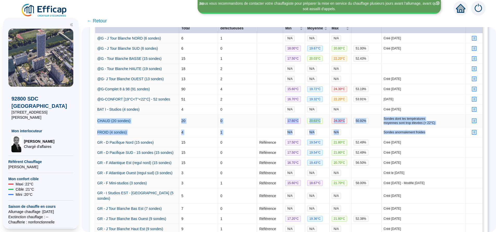
drag, startPoint x: 424, startPoint y: 137, endPoint x: 103, endPoint y: 128, distance: 320.4
click at [103, 128] on tbody "@G - J Tour Blanche NORD (6 sondes) 6 1 N/A N/A N/A Créé 12/12/2023 @G - J Tour…" at bounding box center [288, 143] width 387 height 220
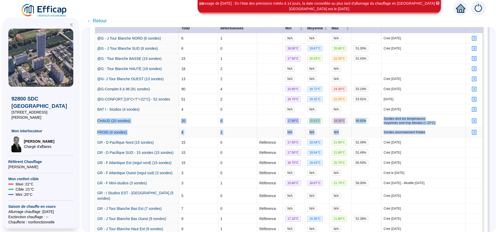
click at [382, 134] on td "Sondes anormalement froides" at bounding box center [424, 132] width 84 height 10
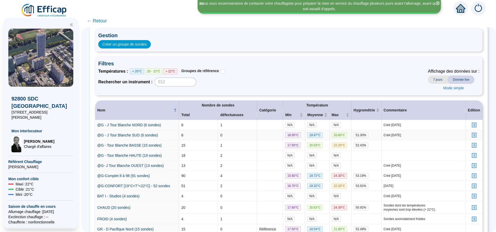
scroll to position [0, 0]
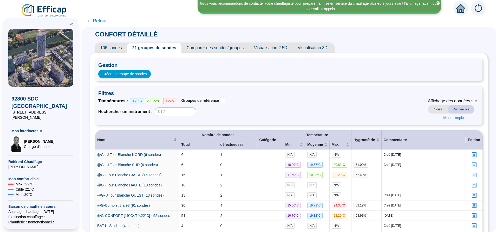
click at [38, 76] on img at bounding box center [40, 58] width 65 height 58
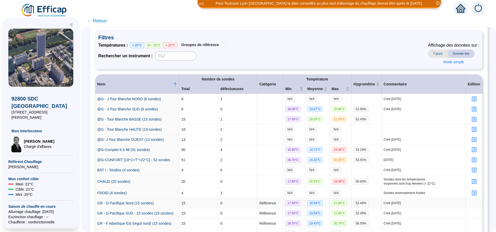
scroll to position [117, 0]
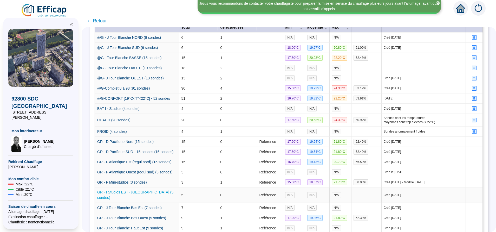
click at [164, 199] on link "GR - I Studios EST - [GEOGRAPHIC_DATA] (5 sondes)" at bounding box center [135, 195] width 76 height 10
